Goal: Task Accomplishment & Management: Use online tool/utility

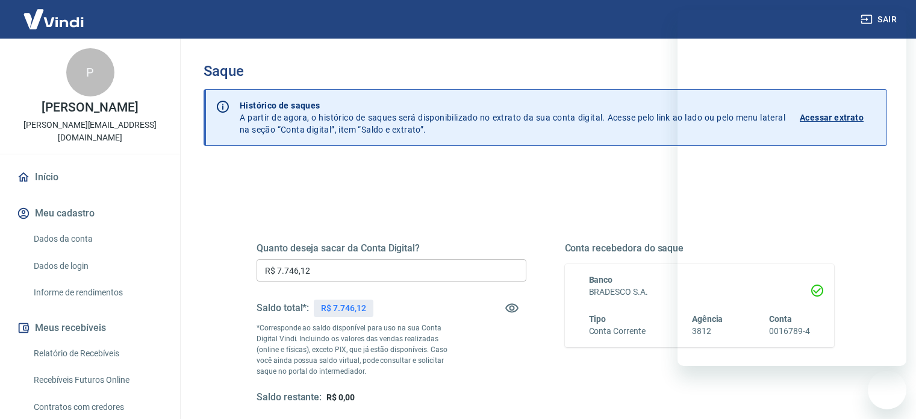
scroll to position [176, 0]
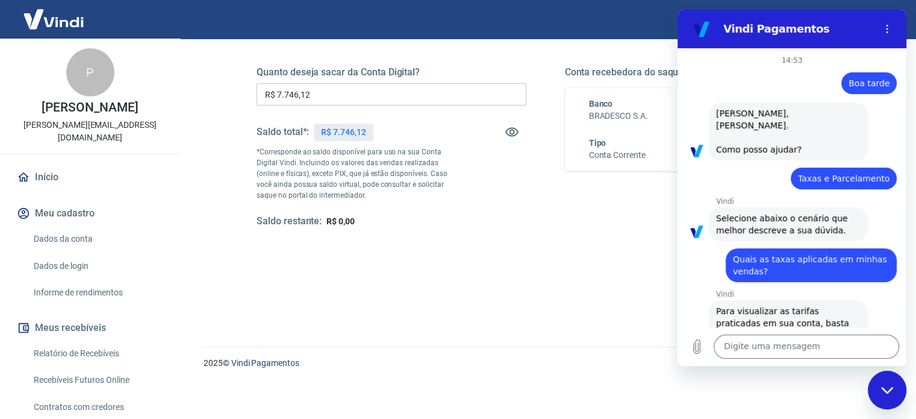
click at [397, 93] on input "R$ 7.746,12" at bounding box center [392, 94] width 270 height 22
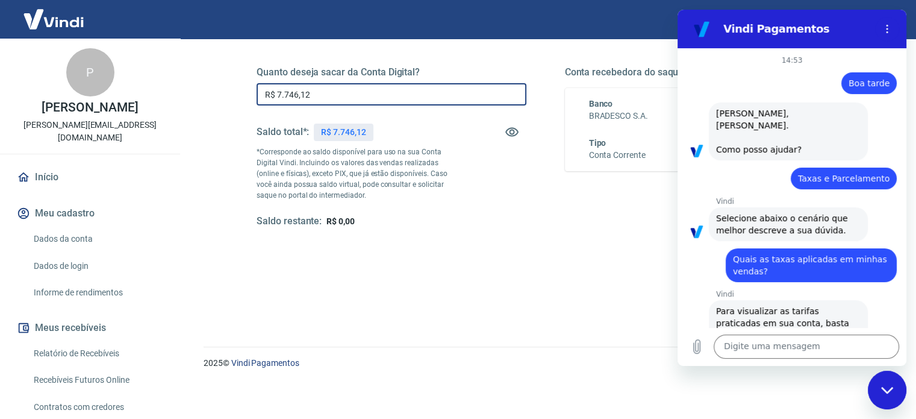
scroll to position [899, 0]
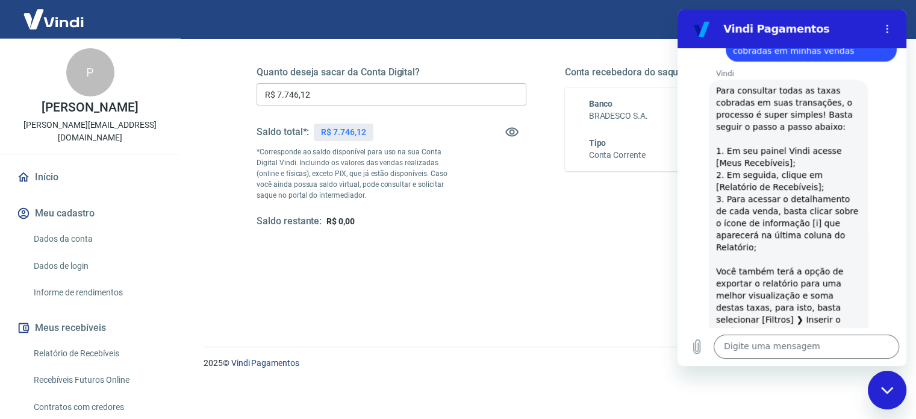
click at [469, 205] on div "Quanto deseja sacar da Conta Digital? R$ 7.746,12 ​ Saldo total*: R$ 7.746,12 *…" at bounding box center [392, 146] width 270 height 161
click at [804, 189] on span "Para consultar todas as taxas cobradas em suas transações, o processo é super s…" at bounding box center [788, 277] width 145 height 383
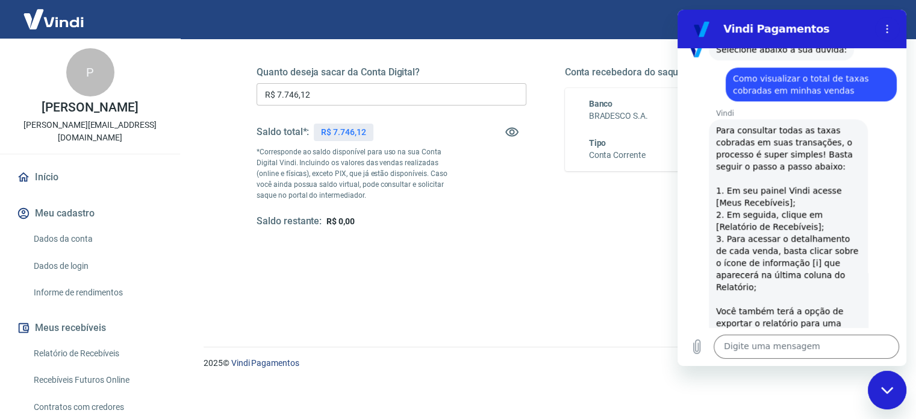
scroll to position [860, 0]
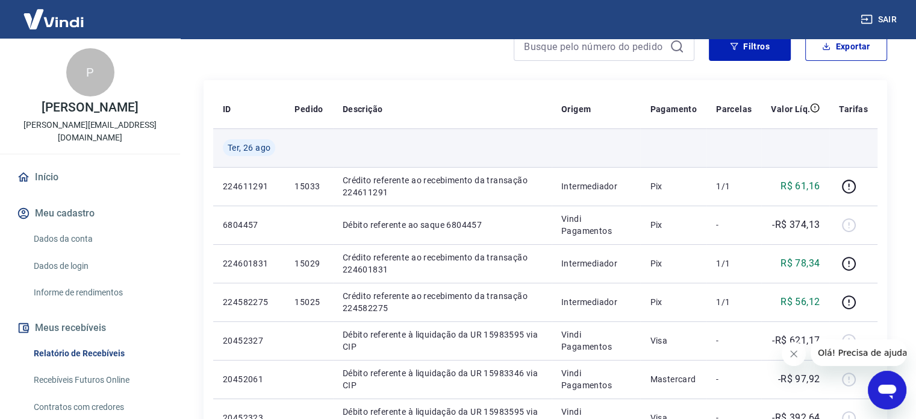
scroll to position [181, 0]
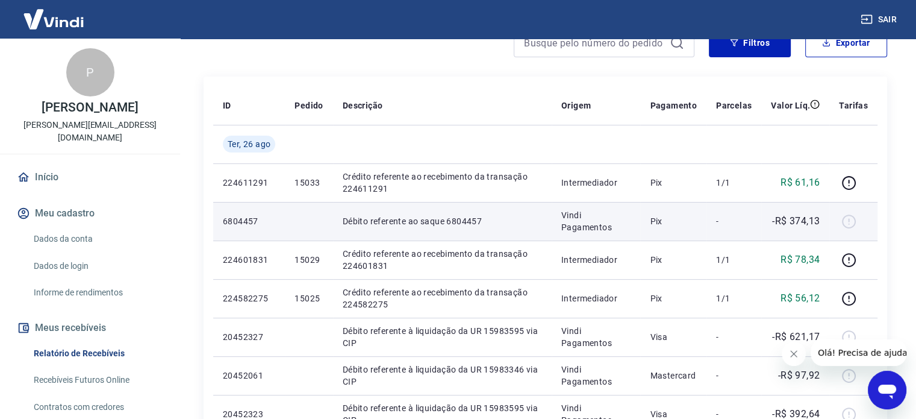
click at [849, 221] on div at bounding box center [853, 220] width 29 height 19
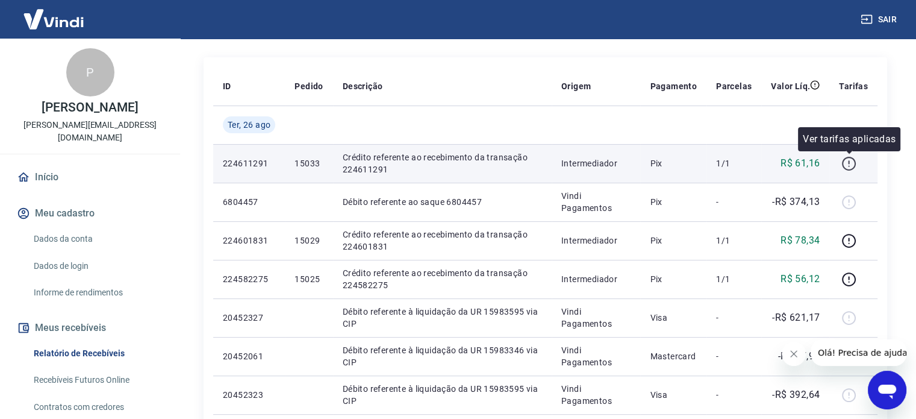
scroll to position [201, 0]
click at [851, 164] on icon "button" at bounding box center [848, 162] width 15 height 15
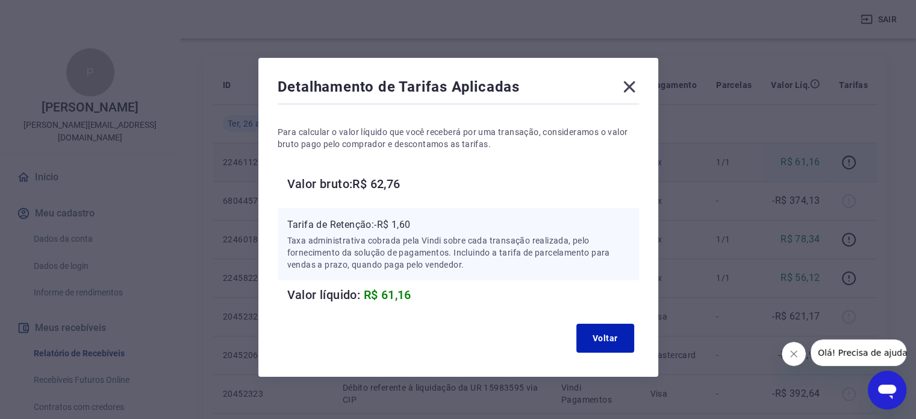
click at [638, 84] on icon at bounding box center [629, 86] width 19 height 19
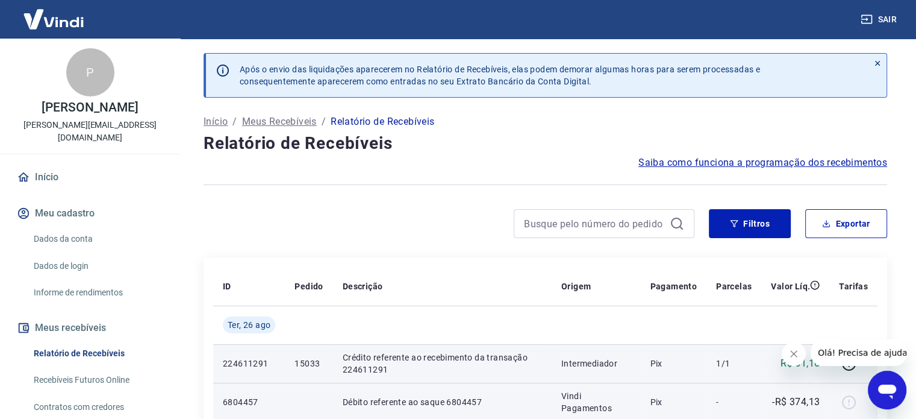
scroll to position [113, 0]
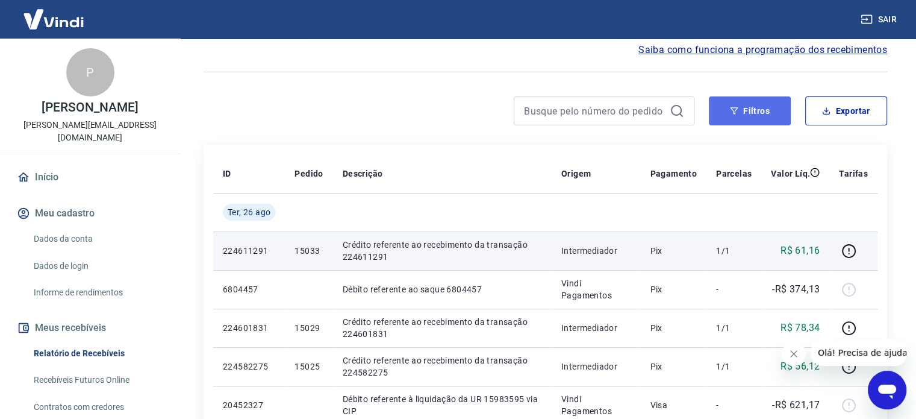
click at [749, 113] on button "Filtros" at bounding box center [750, 110] width 82 height 29
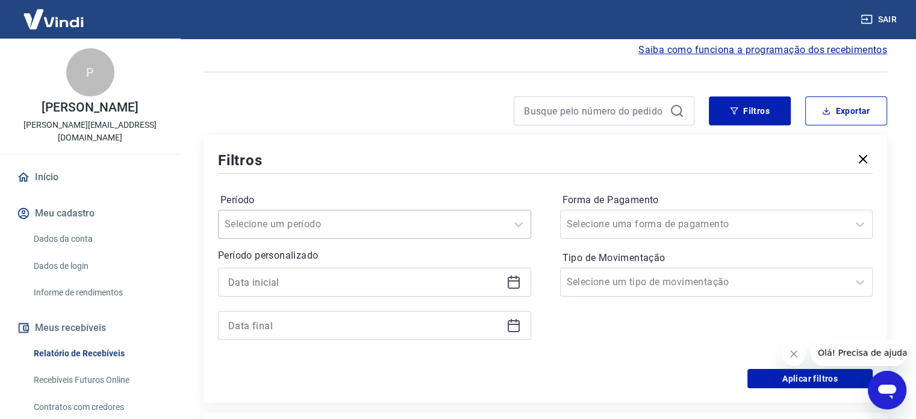
click at [404, 235] on div "Selecione um período" at bounding box center [374, 224] width 313 height 29
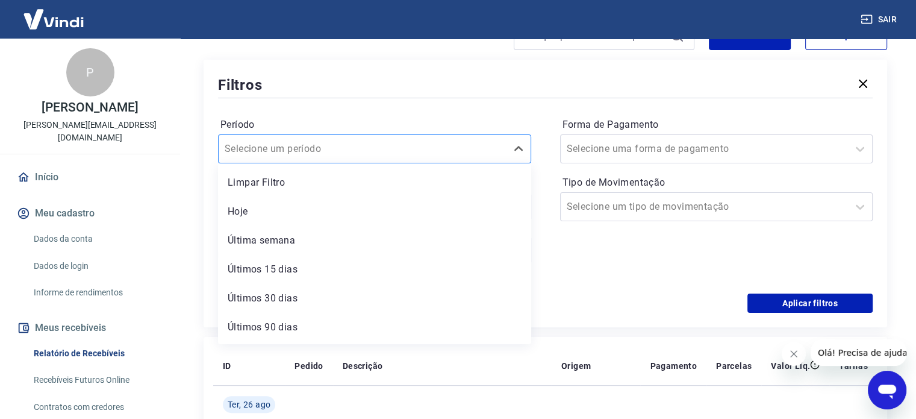
scroll to position [188, 0]
click at [593, 226] on div "Forma de Pagamento Selecione uma forma de pagamento Tipo de Movimentação Seleci…" at bounding box center [716, 197] width 313 height 164
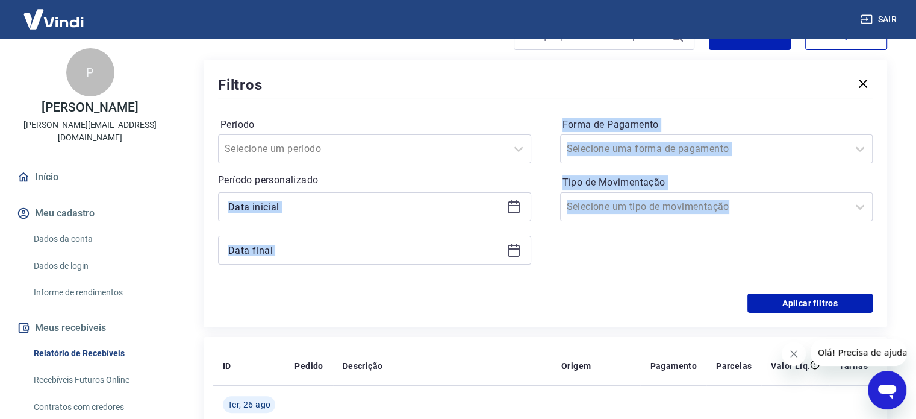
drag, startPoint x: 593, startPoint y: 226, endPoint x: 424, endPoint y: 213, distance: 169.2
click at [424, 213] on div "Período Selecione um período Período personalizado Forma de Pagamento Selecione…" at bounding box center [545, 197] width 655 height 193
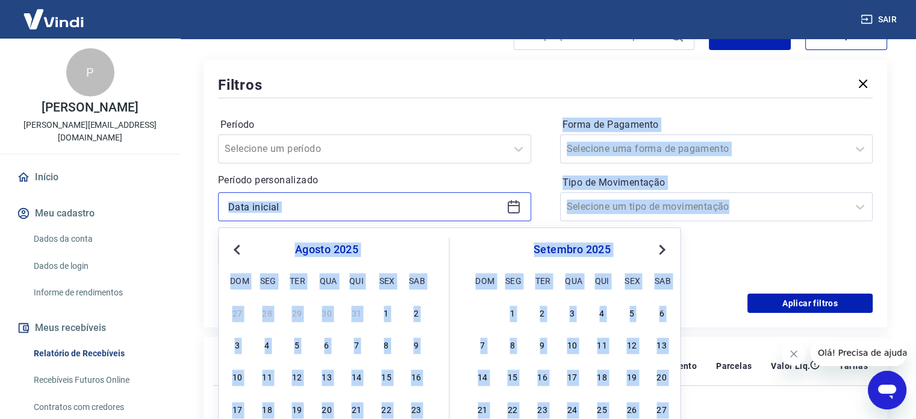
click at [424, 213] on input at bounding box center [364, 207] width 273 height 18
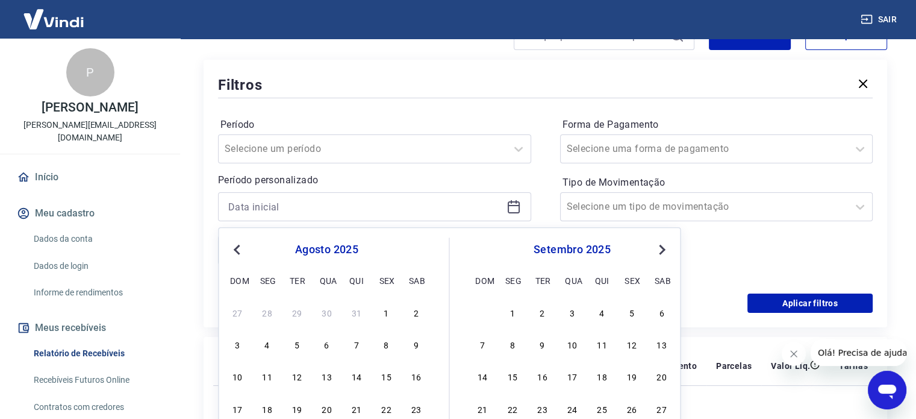
click at [248, 240] on div "agosto 2025 dom seg ter qua qui sex sab" at bounding box center [326, 262] width 196 height 51
click at [233, 251] on button "Previous Month" at bounding box center [236, 249] width 14 height 14
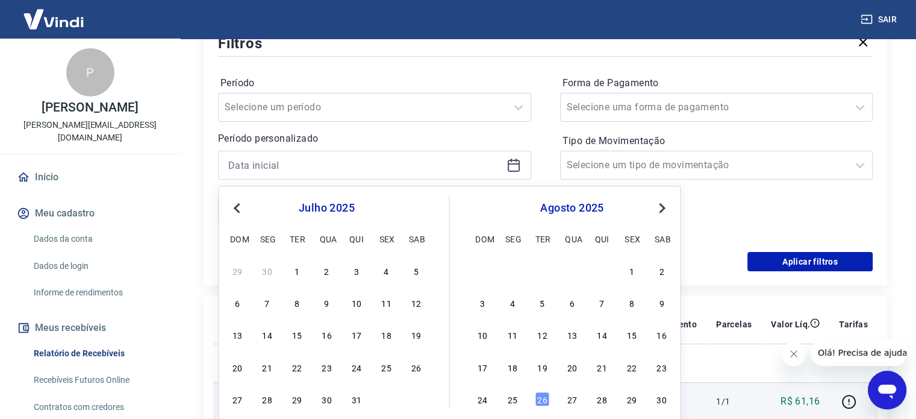
scroll to position [234, 0]
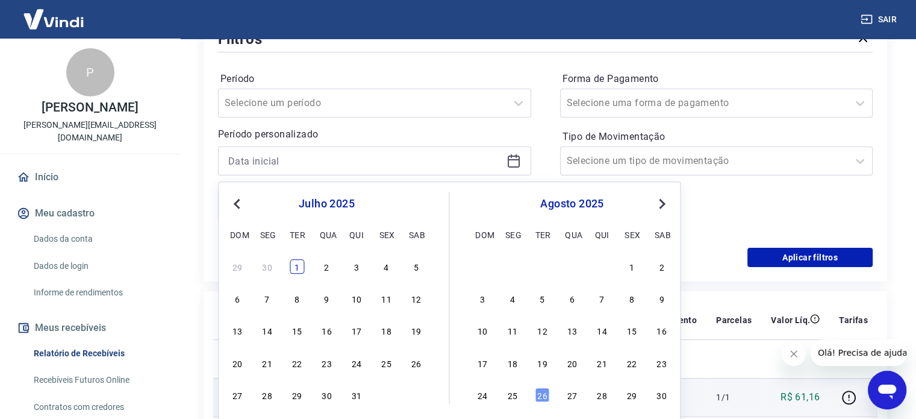
click at [291, 267] on div "1" at bounding box center [297, 266] width 14 height 14
type input "[DATE]"
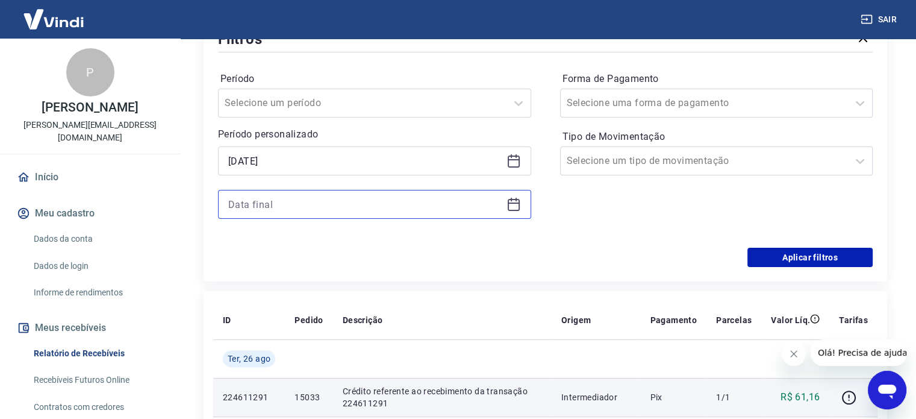
click at [334, 204] on input at bounding box center [364, 204] width 273 height 18
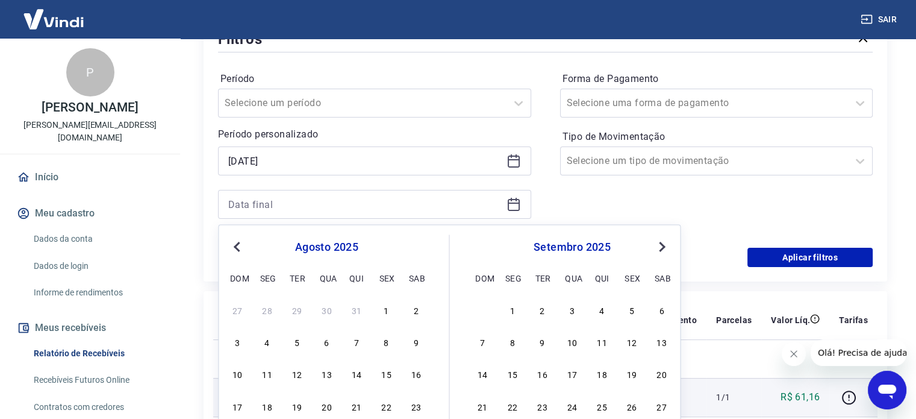
click at [238, 245] on span "Previous Month" at bounding box center [238, 246] width 0 height 14
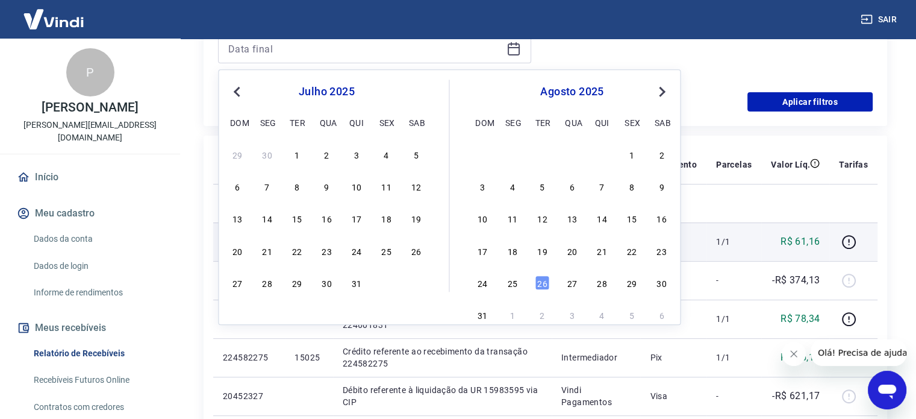
click at [356, 282] on div "31" at bounding box center [356, 282] width 14 height 14
type input "[DATE]"
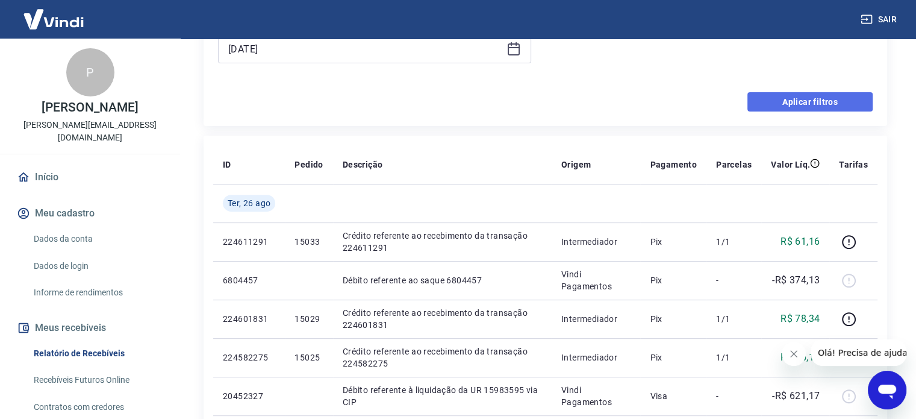
click at [831, 104] on button "Aplicar filtros" at bounding box center [810, 101] width 125 height 19
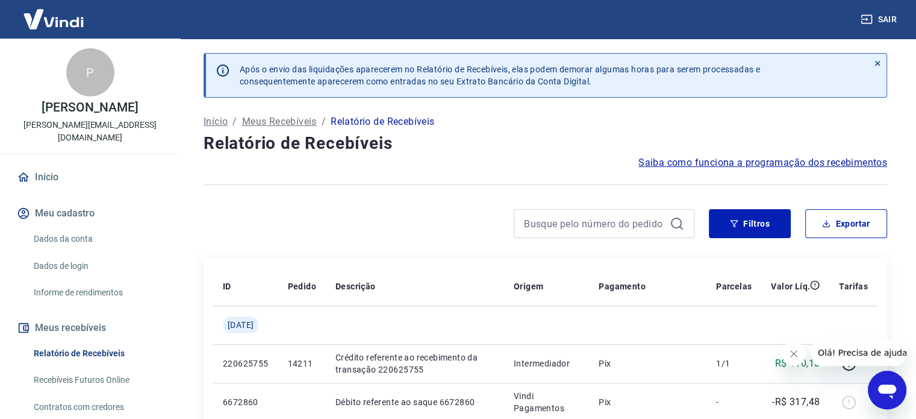
click at [725, 108] on div "Após o envio das liquidações aparecerem no Relatório de Recebíveis, elas podem …" at bounding box center [546, 82] width 684 height 59
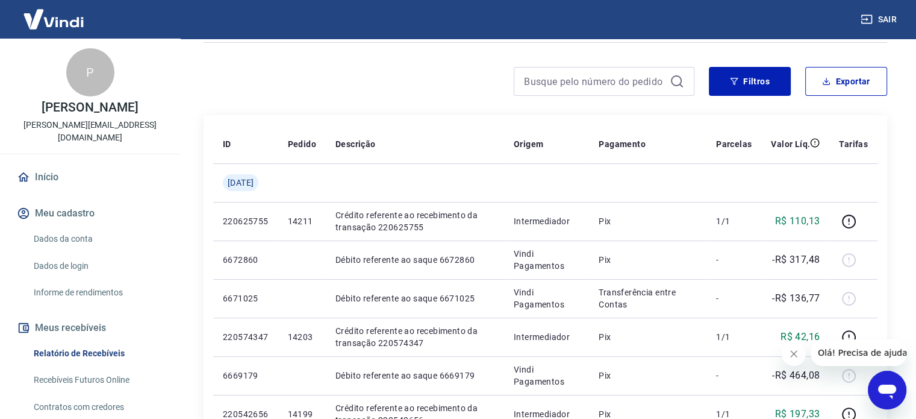
scroll to position [143, 0]
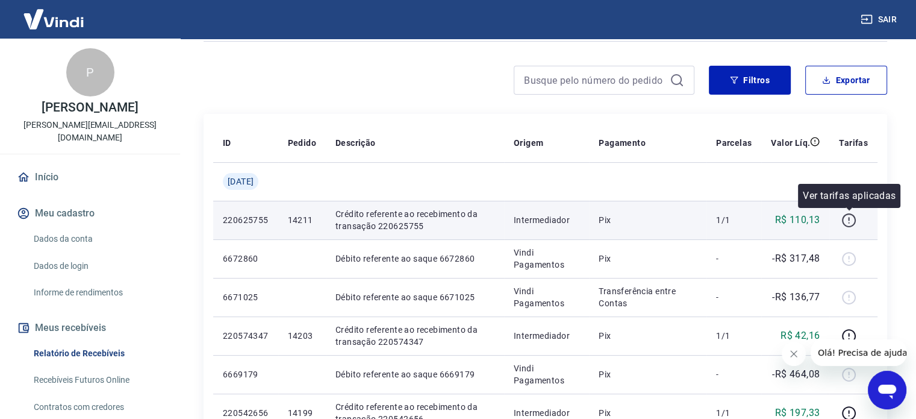
click at [848, 223] on icon "button" at bounding box center [848, 220] width 15 height 15
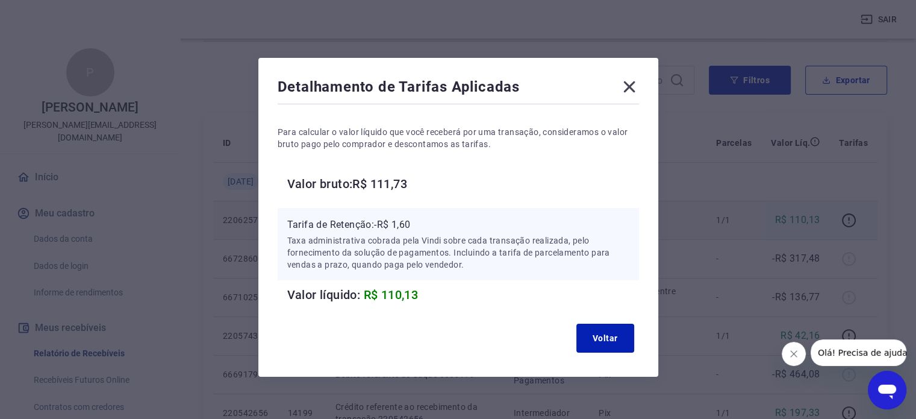
click at [641, 84] on div "Detalhamento de Tarifas Aplicadas Para calcular o valor líquido que você recebe…" at bounding box center [458, 217] width 400 height 319
click at [622, 86] on icon at bounding box center [629, 86] width 19 height 19
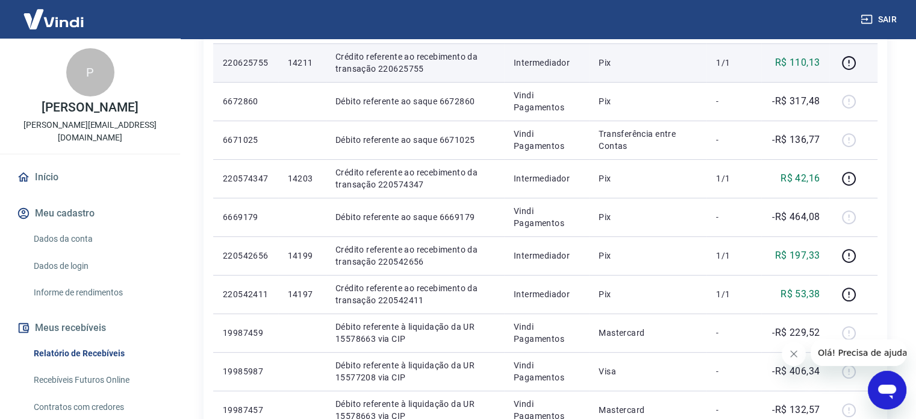
scroll to position [301, 0]
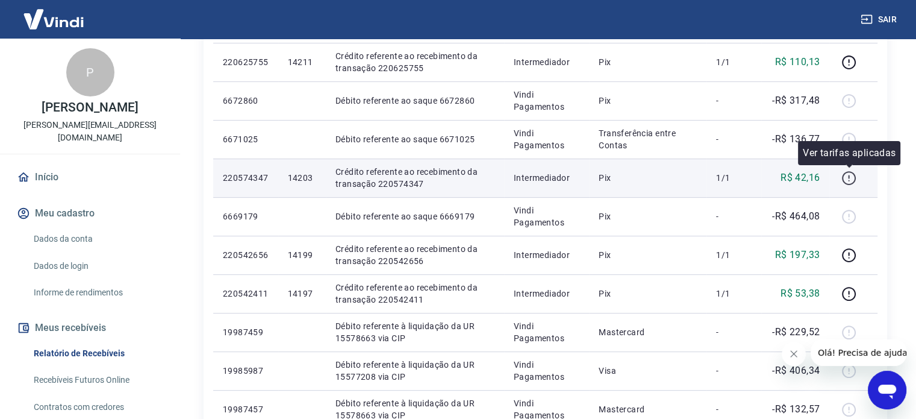
click at [858, 176] on button "button" at bounding box center [848, 177] width 19 height 19
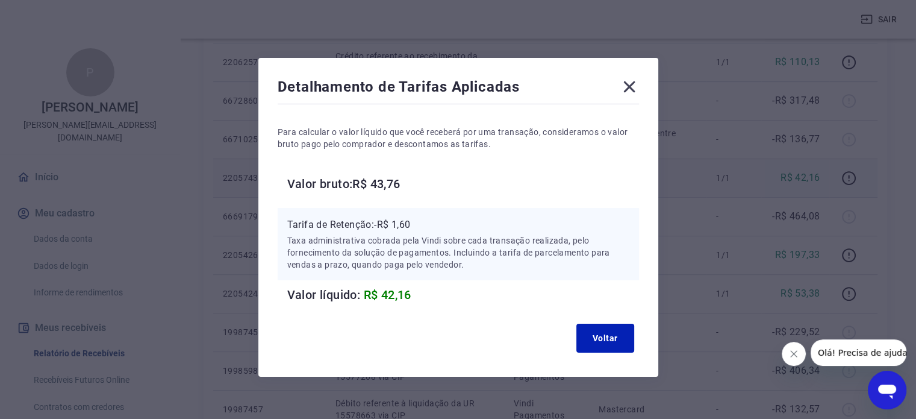
click at [633, 88] on icon at bounding box center [629, 86] width 19 height 19
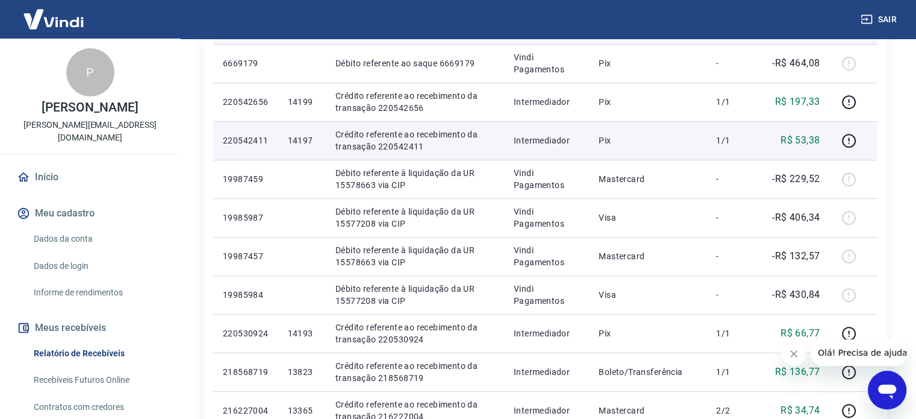
scroll to position [455, 0]
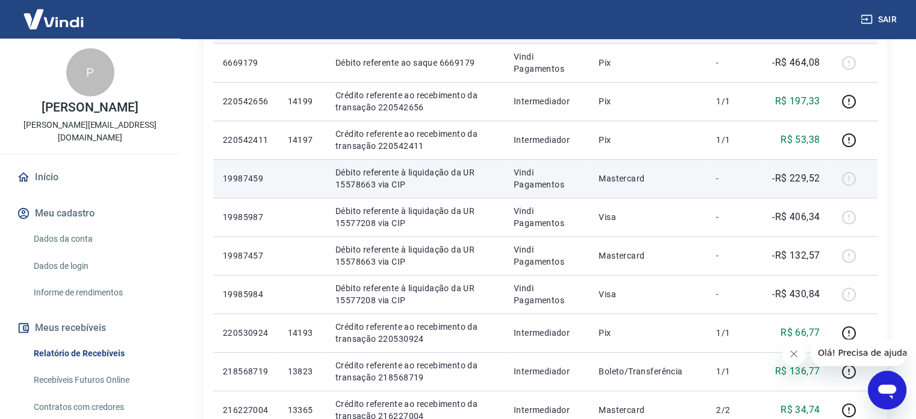
click at [848, 176] on div at bounding box center [853, 178] width 29 height 19
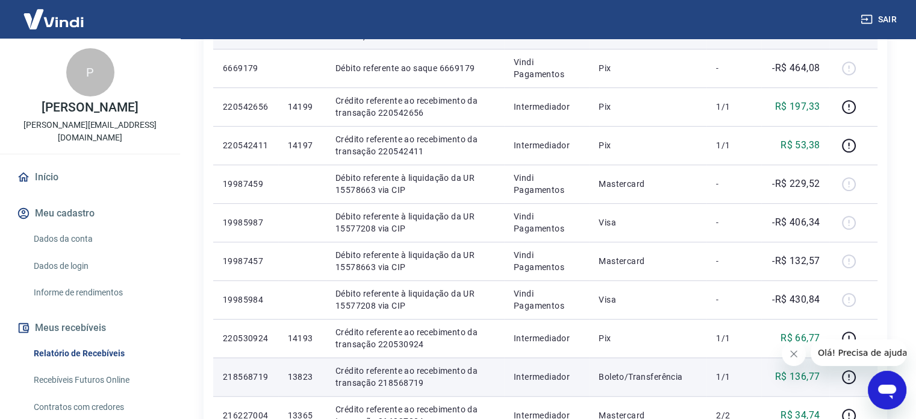
scroll to position [0, 0]
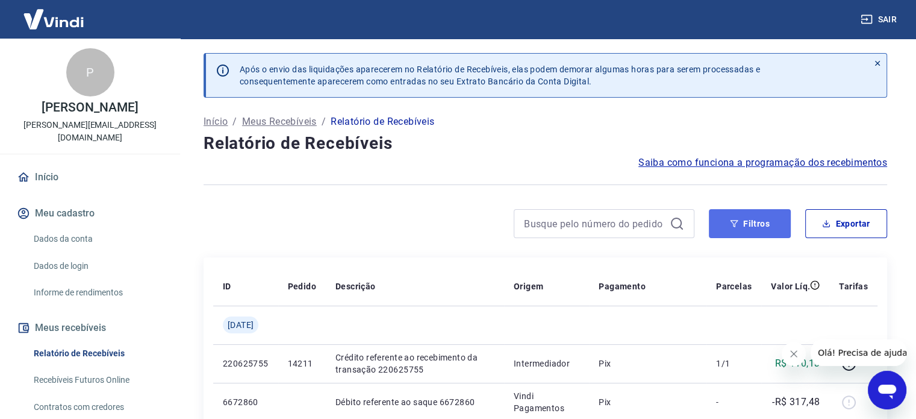
click at [749, 219] on button "Filtros" at bounding box center [750, 223] width 82 height 29
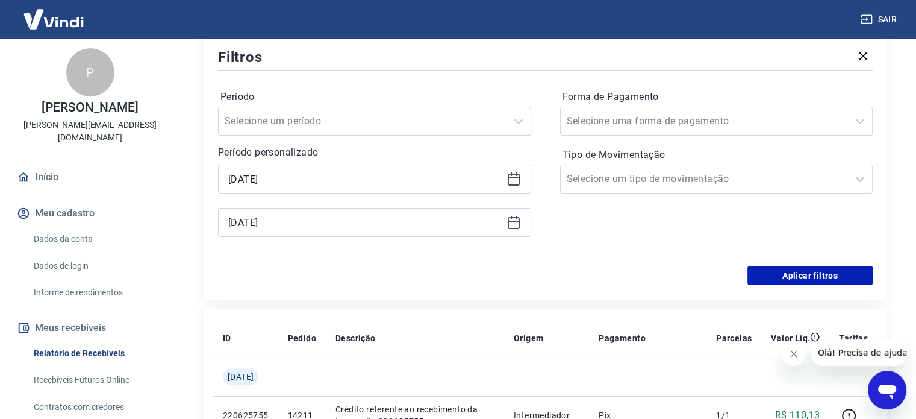
scroll to position [216, 0]
click at [688, 125] on div at bounding box center [705, 120] width 276 height 17
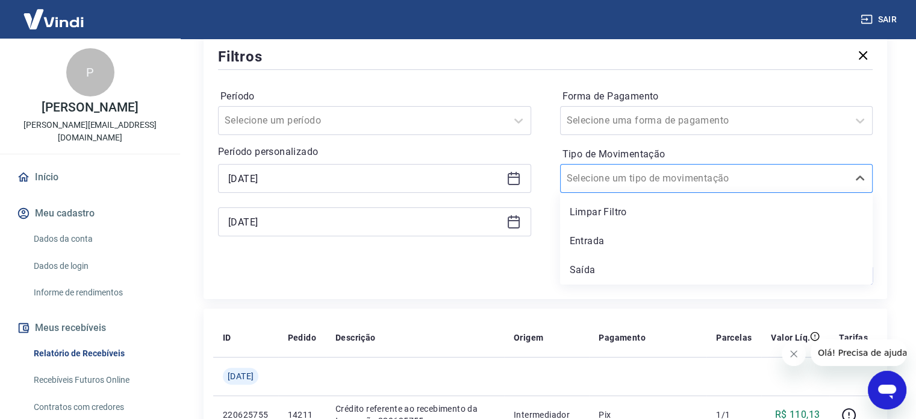
click at [669, 172] on input "Tipo de Movimentação" at bounding box center [628, 178] width 122 height 14
click at [588, 274] on div "Saída" at bounding box center [716, 270] width 313 height 24
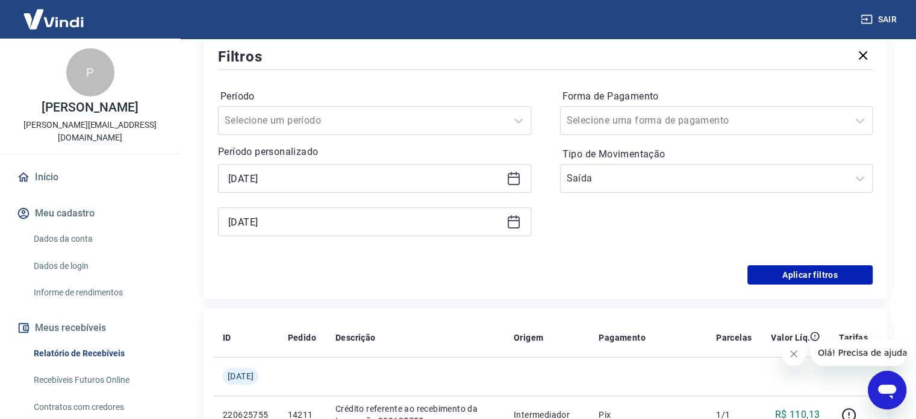
click at [596, 269] on div "Aplicar filtros" at bounding box center [545, 274] width 655 height 19
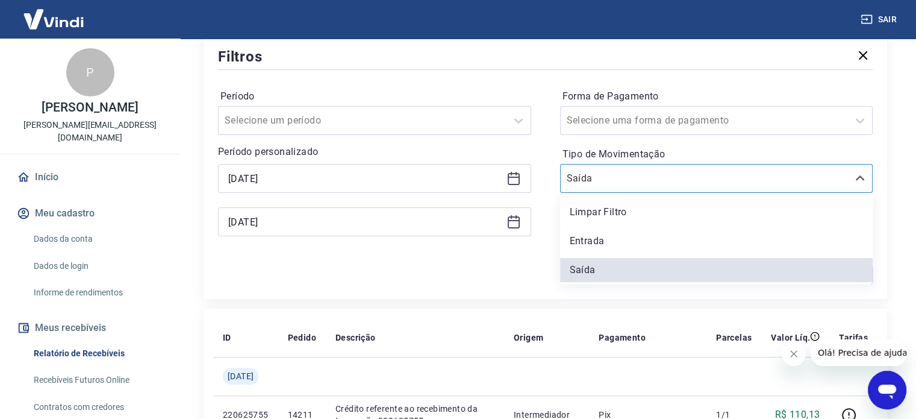
click at [669, 168] on div "Saída" at bounding box center [705, 178] width 288 height 22
click at [604, 212] on div "Limpar Filtro" at bounding box center [716, 212] width 313 height 24
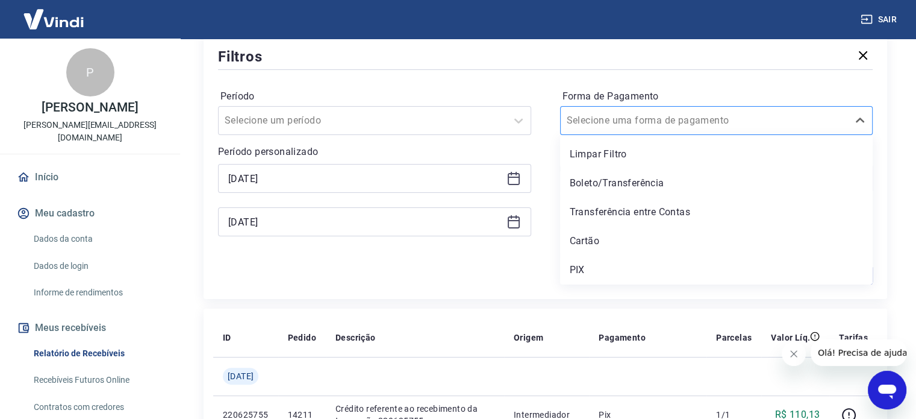
click at [697, 115] on div at bounding box center [705, 120] width 276 height 17
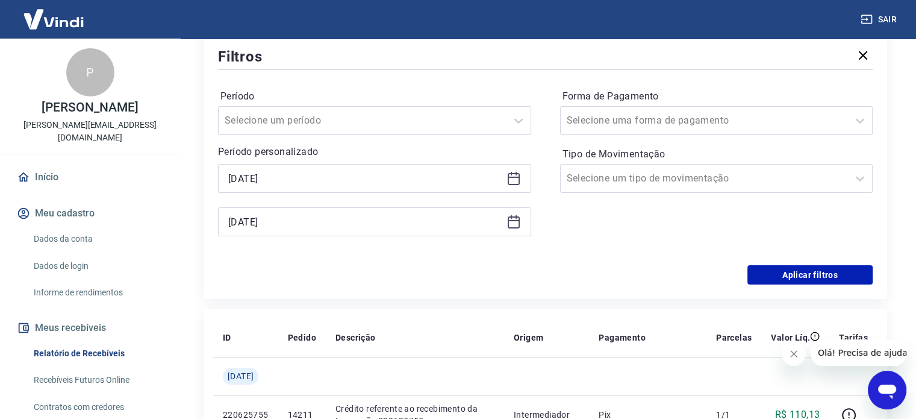
click at [502, 279] on div "Aplicar filtros" at bounding box center [545, 274] width 655 height 19
click at [799, 281] on button "Aplicar filtros" at bounding box center [810, 274] width 125 height 19
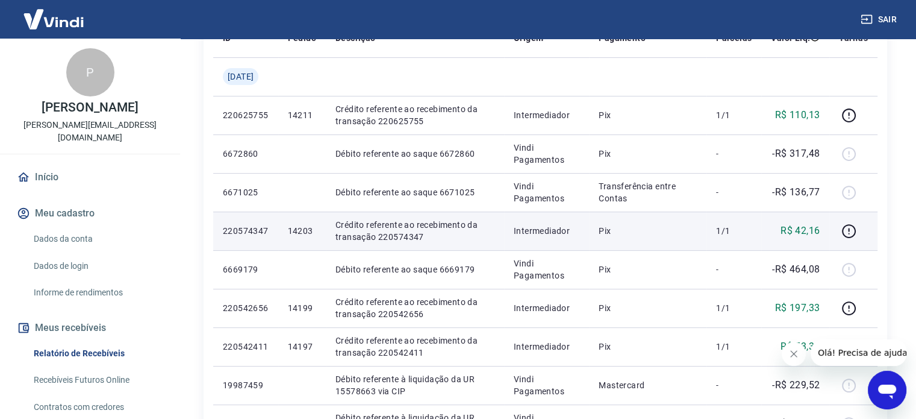
scroll to position [0, 0]
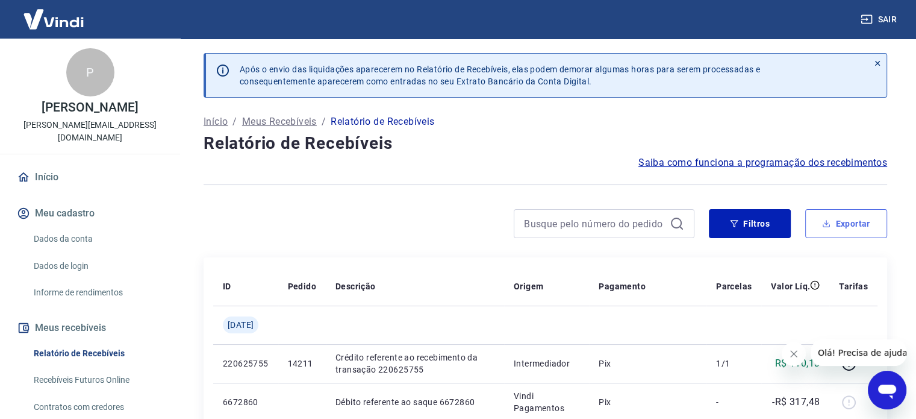
click at [836, 231] on button "Exportar" at bounding box center [846, 223] width 82 height 29
type input "[DATE]"
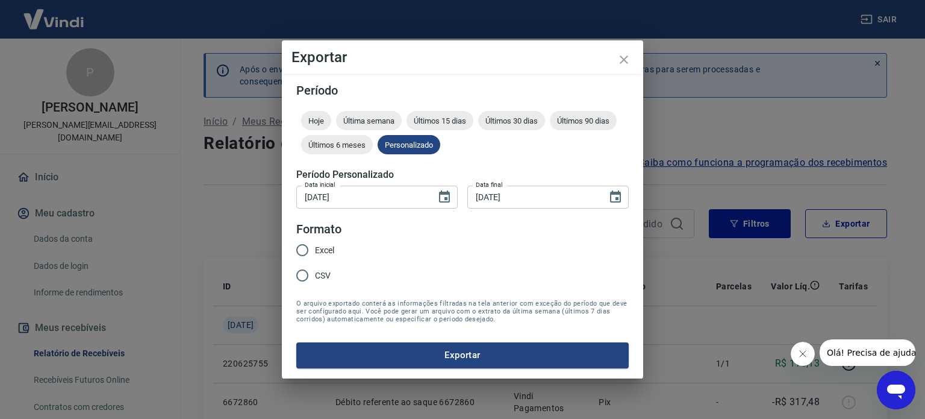
click at [313, 248] on input "Excel" at bounding box center [302, 249] width 25 height 25
radio input "true"
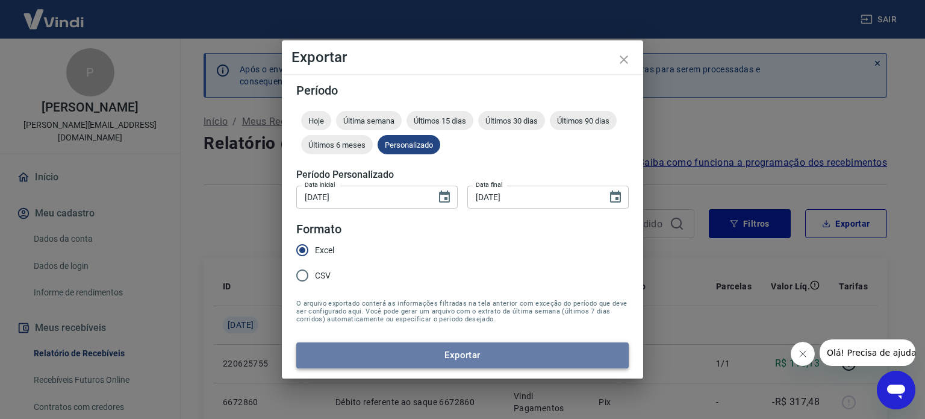
click at [440, 348] on button "Exportar" at bounding box center [462, 354] width 332 height 25
